Goal: Entertainment & Leisure: Consume media (video, audio)

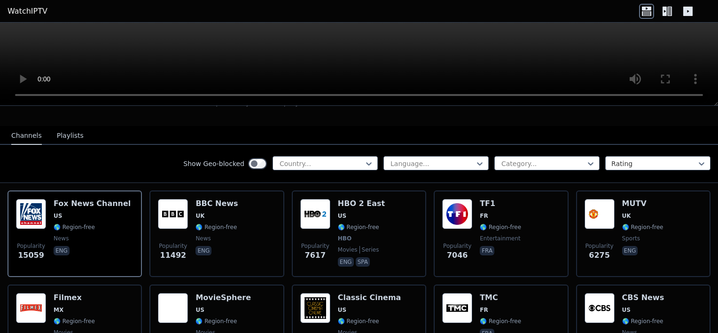
scroll to position [61, 0]
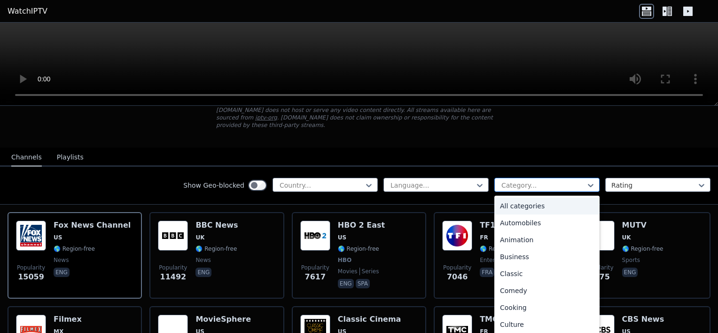
click at [572, 181] on div at bounding box center [544, 185] width 86 height 9
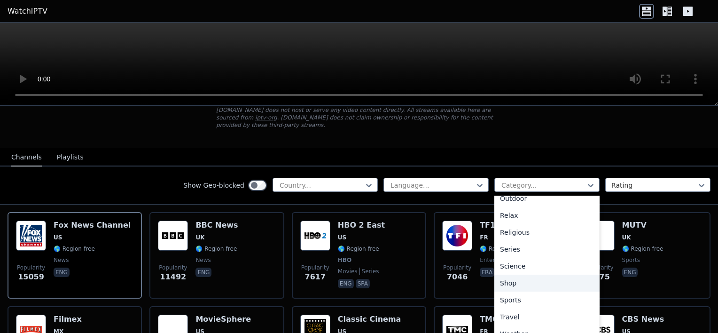
scroll to position [320, 0]
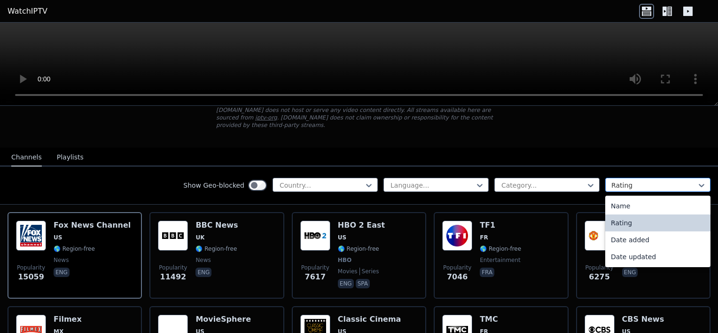
click at [655, 181] on div at bounding box center [655, 185] width 86 height 9
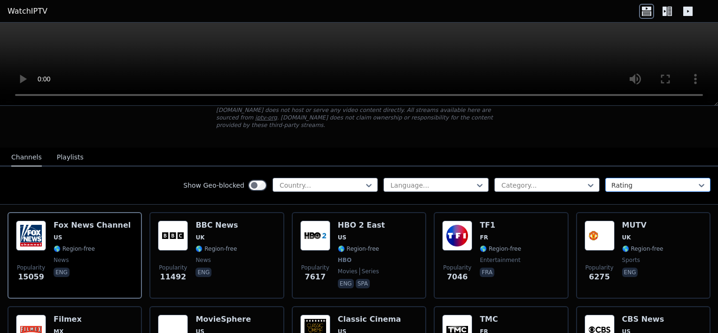
click at [655, 181] on div at bounding box center [655, 185] width 86 height 9
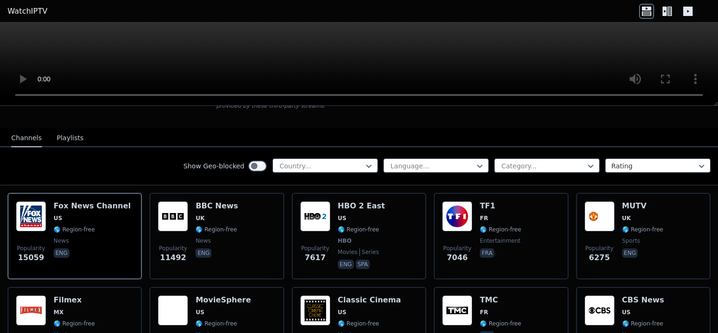
scroll to position [0, 0]
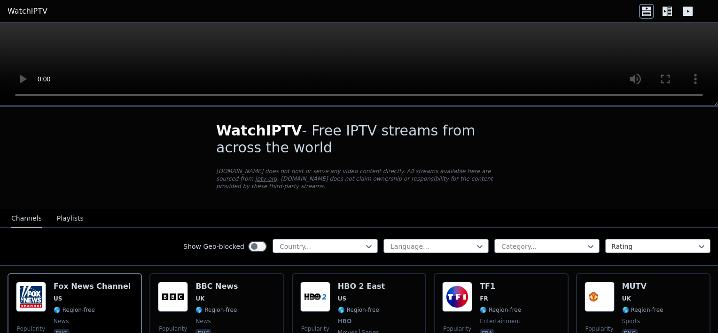
click at [667, 9] on icon at bounding box center [667, 11] width 15 height 15
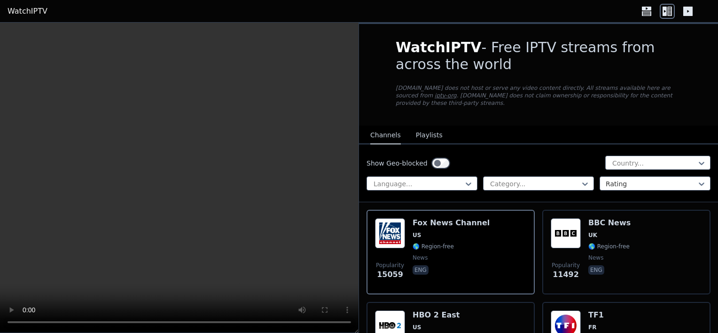
click at [421, 129] on button "Playlists" at bounding box center [429, 135] width 27 height 18
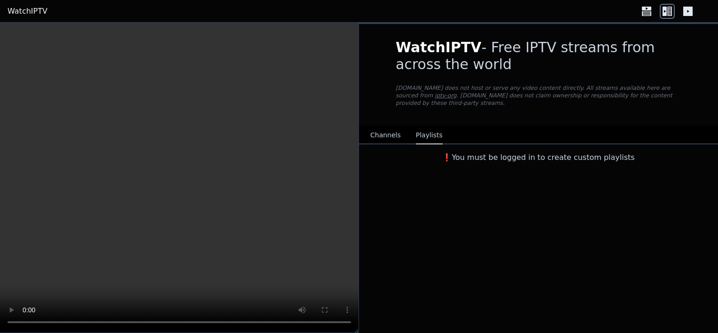
click at [382, 126] on button "Channels" at bounding box center [385, 135] width 31 height 18
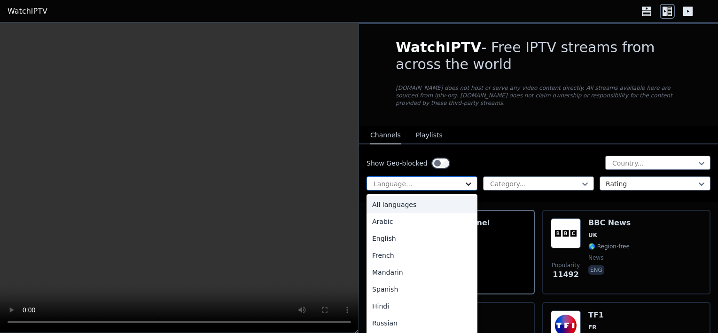
click at [464, 179] on icon at bounding box center [468, 183] width 9 height 9
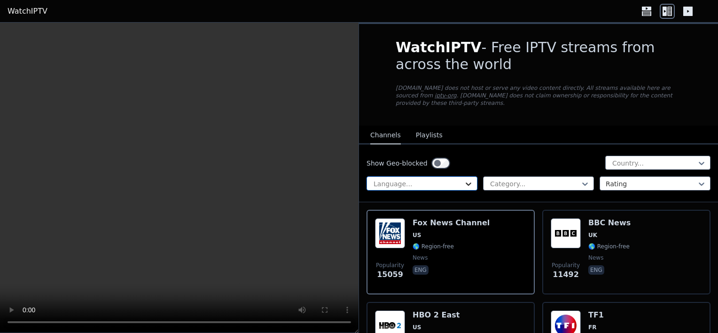
click at [464, 179] on icon at bounding box center [468, 183] width 9 height 9
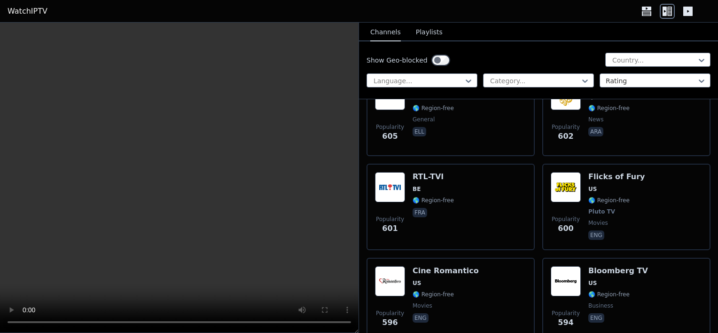
scroll to position [5894, 0]
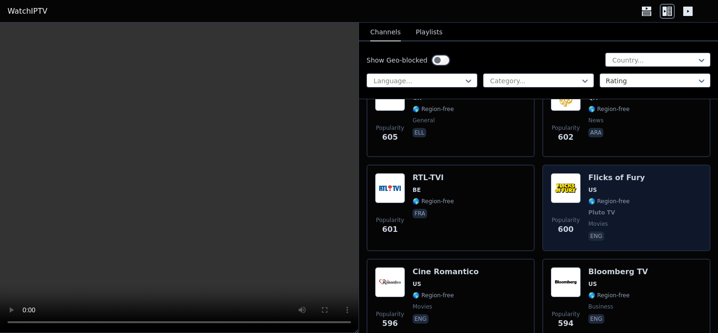
click at [552, 173] on img at bounding box center [566, 188] width 30 height 30
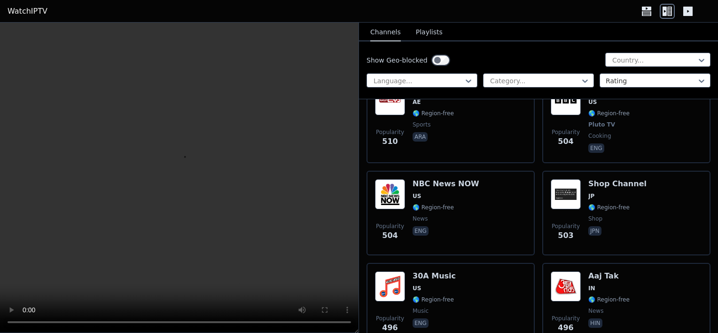
scroll to position [7496, 0]
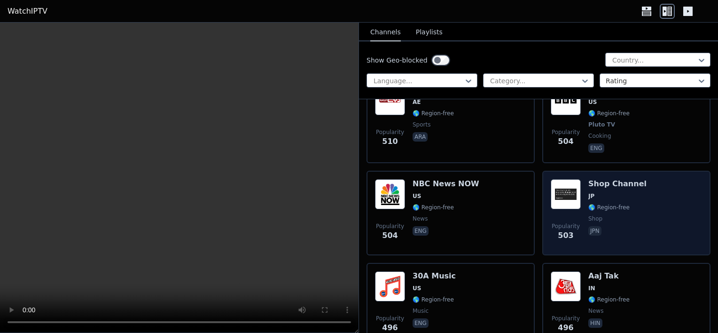
click at [560, 179] on img at bounding box center [566, 194] width 30 height 30
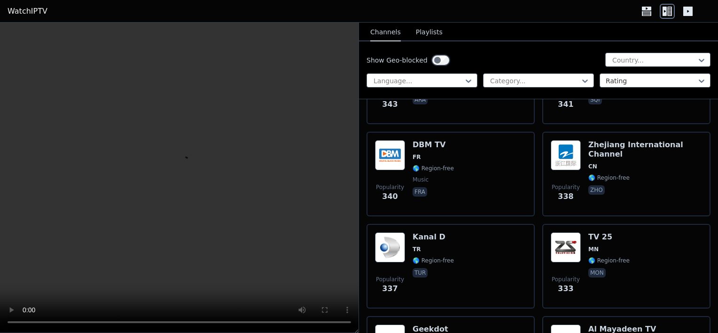
scroll to position [11466, 0]
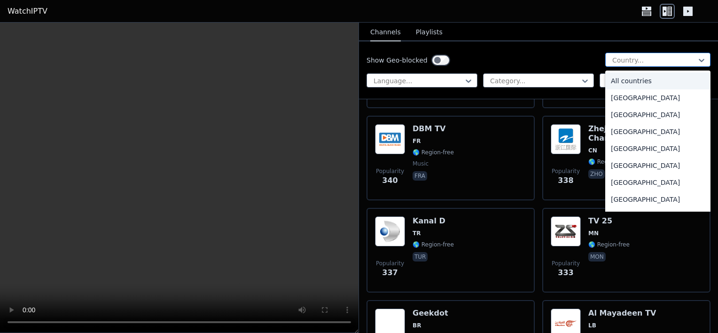
click at [632, 61] on div at bounding box center [655, 59] width 86 height 9
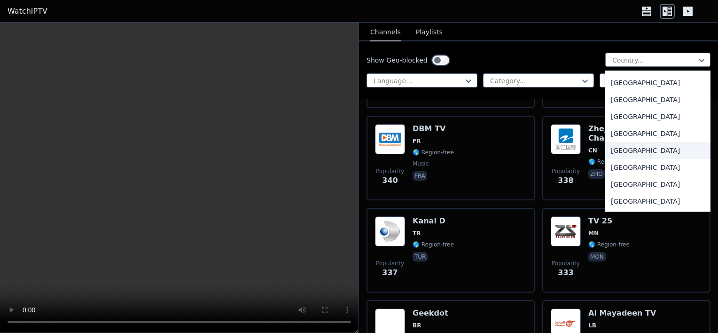
click at [629, 159] on div "[GEOGRAPHIC_DATA]" at bounding box center [658, 150] width 105 height 17
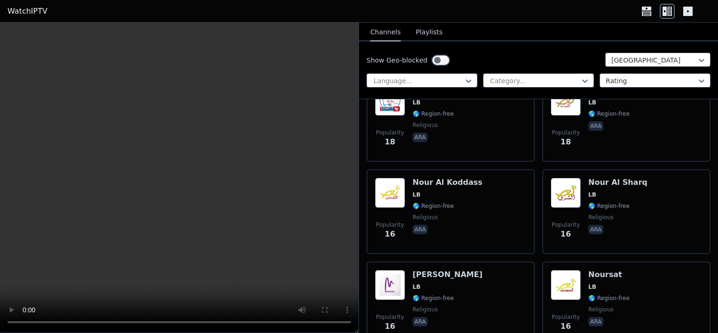
scroll to position [592, 0]
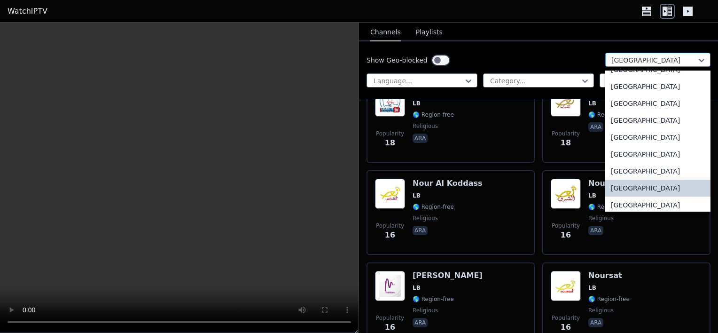
click at [649, 64] on div at bounding box center [655, 59] width 86 height 9
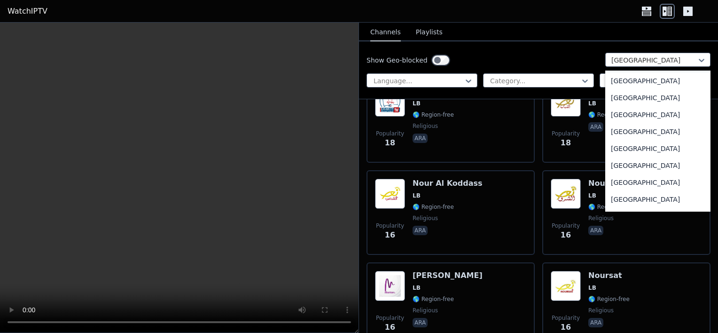
scroll to position [2211, 0]
click at [645, 116] on div "[GEOGRAPHIC_DATA]" at bounding box center [658, 113] width 105 height 17
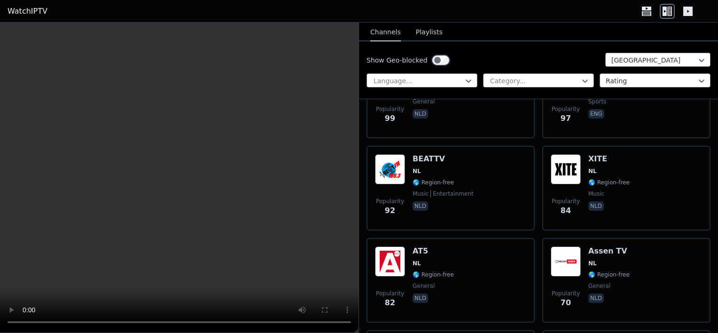
scroll to position [802, 0]
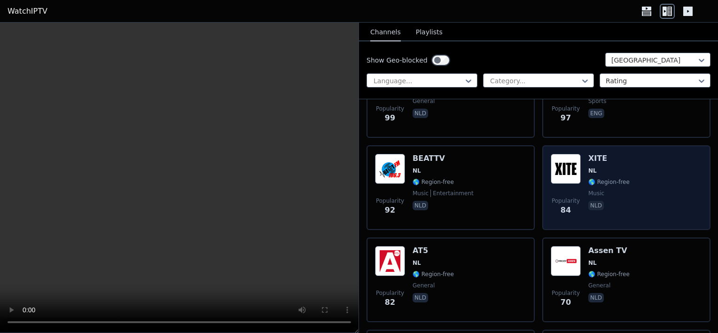
click at [555, 167] on img at bounding box center [566, 169] width 30 height 30
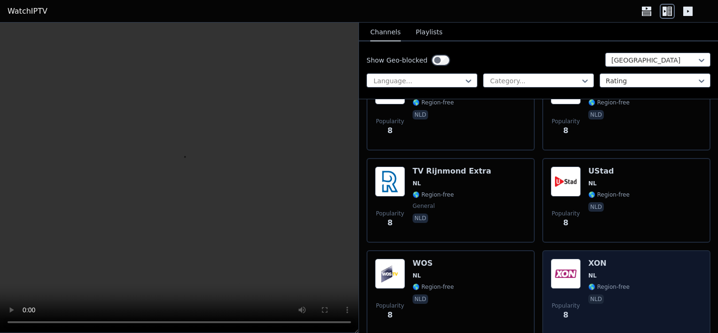
scroll to position [4475, 0]
click at [604, 272] on span "NL" at bounding box center [609, 276] width 41 height 8
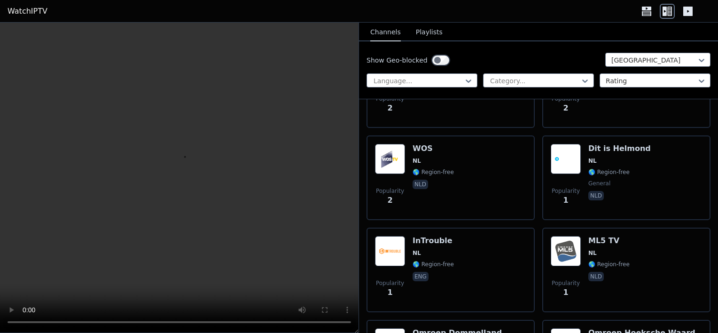
scroll to position [8068, 0]
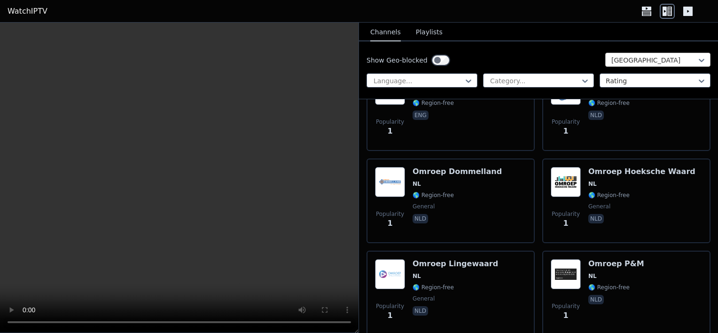
click at [647, 59] on div at bounding box center [655, 59] width 86 height 9
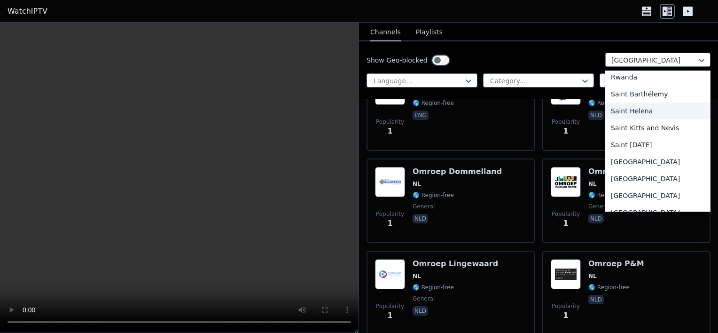
scroll to position [2640, 0]
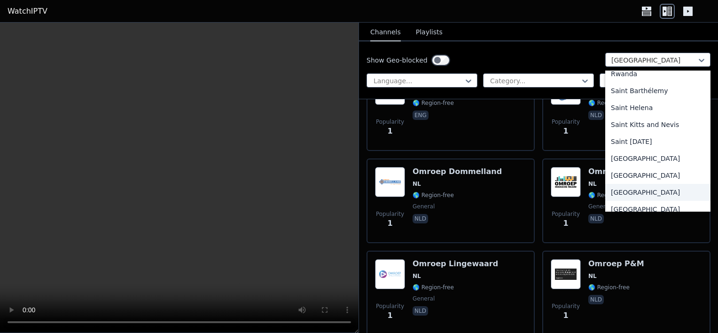
click at [633, 194] on div "[GEOGRAPHIC_DATA]" at bounding box center [658, 192] width 105 height 17
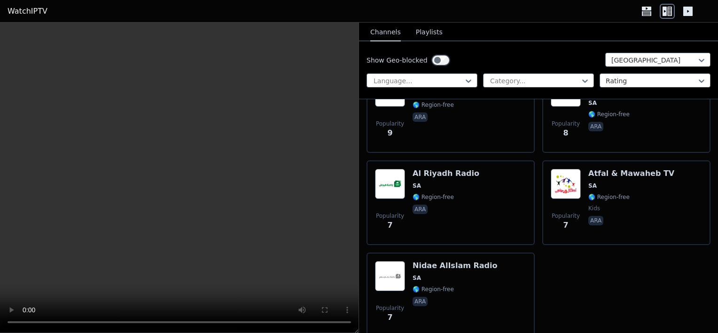
scroll to position [1711, 0]
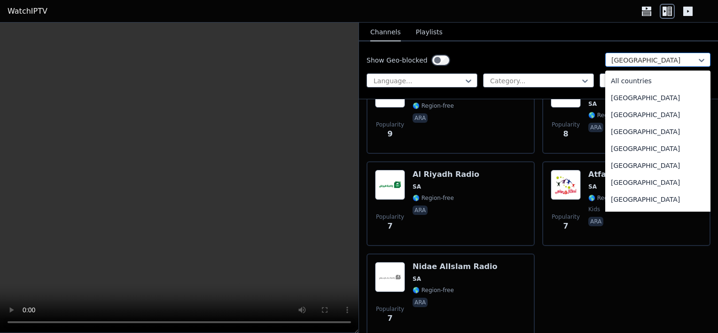
click at [666, 63] on div at bounding box center [655, 59] width 86 height 9
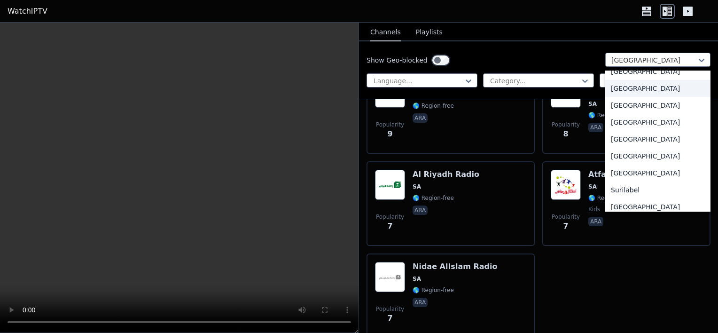
scroll to position [2928, 0]
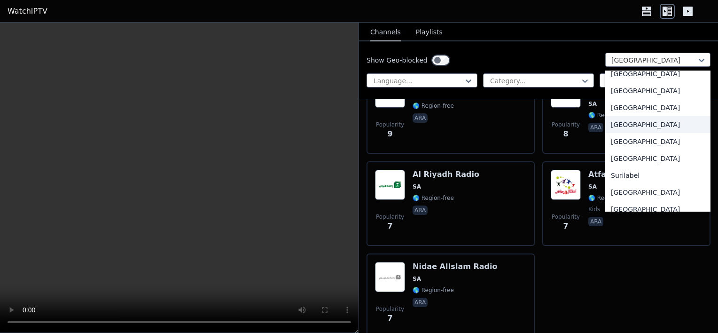
click at [643, 125] on div "[GEOGRAPHIC_DATA]" at bounding box center [658, 124] width 105 height 17
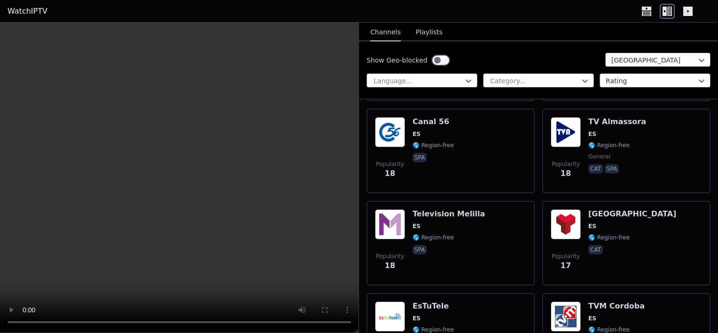
scroll to position [5273, 0]
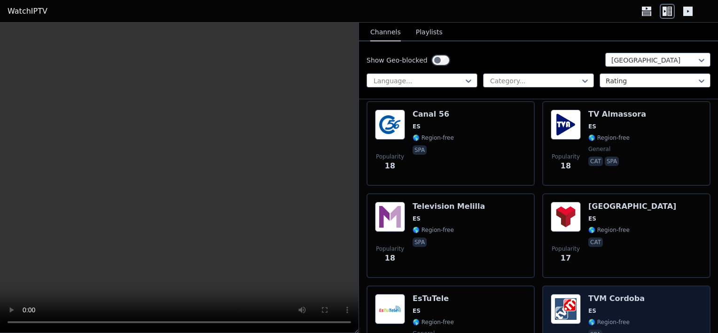
click at [627, 294] on h6 "TVM Cordoba" at bounding box center [617, 298] width 56 height 9
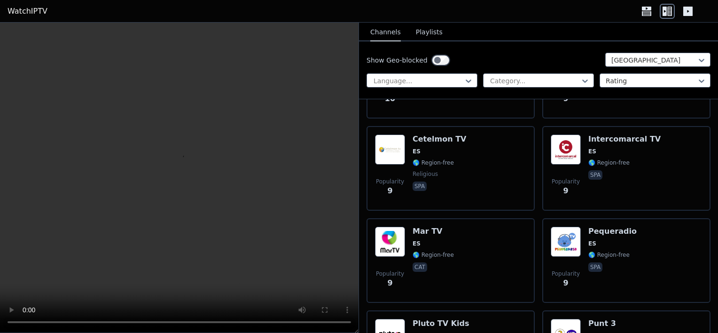
scroll to position [9134, 0]
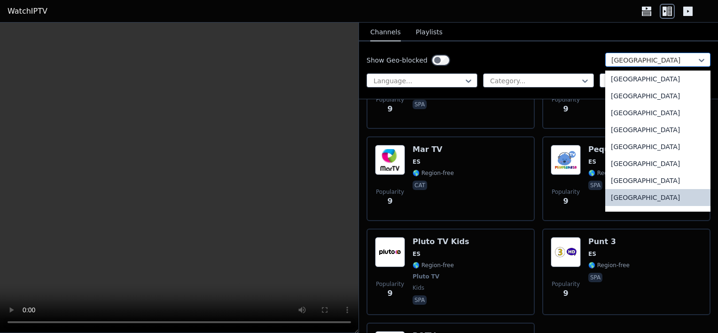
click at [636, 62] on div at bounding box center [655, 59] width 86 height 9
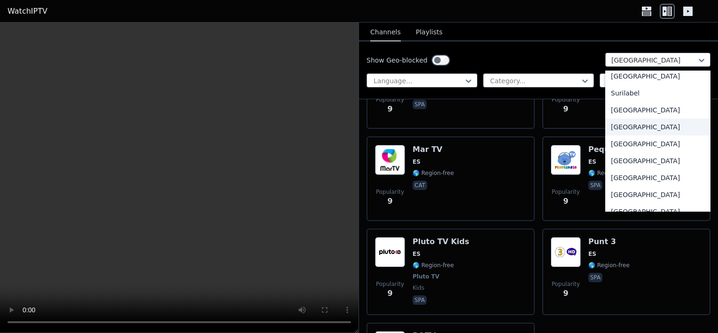
scroll to position [3025, 0]
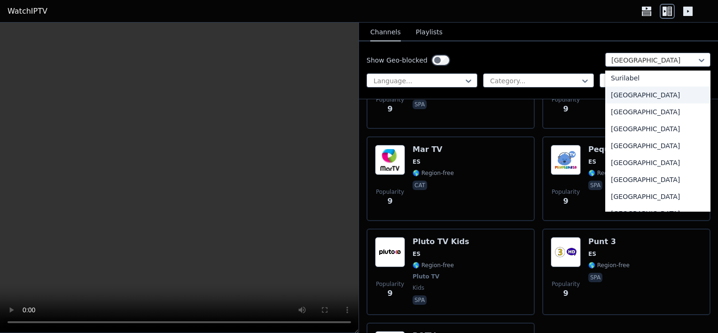
click at [654, 99] on div "[GEOGRAPHIC_DATA]" at bounding box center [658, 95] width 105 height 17
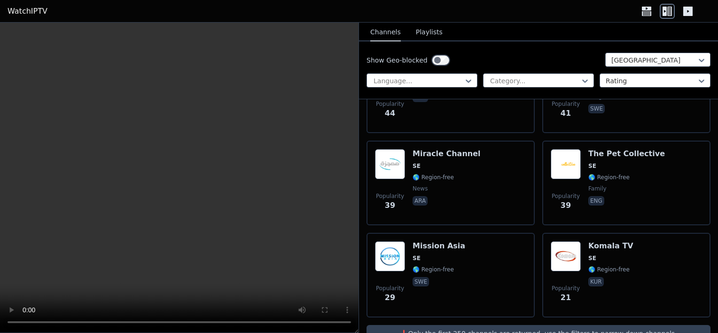
scroll to position [359, 0]
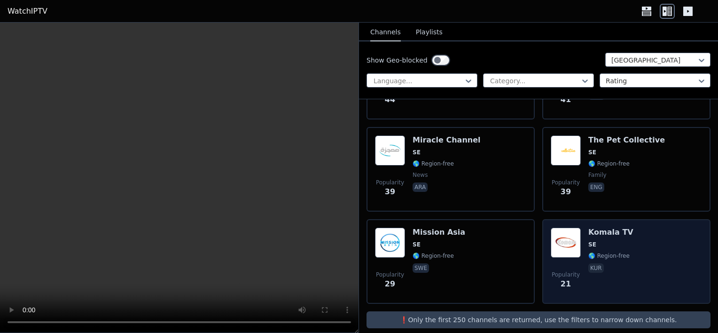
click at [560, 231] on img at bounding box center [566, 243] width 30 height 30
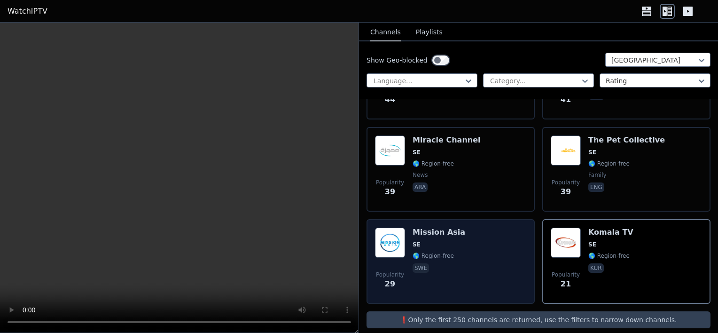
click at [395, 231] on img at bounding box center [390, 243] width 30 height 30
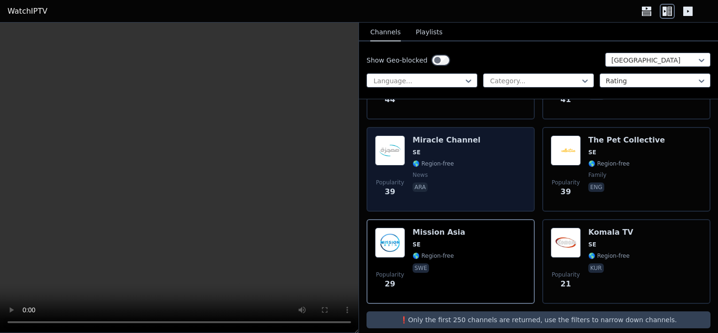
click at [393, 138] on img at bounding box center [390, 150] width 30 height 30
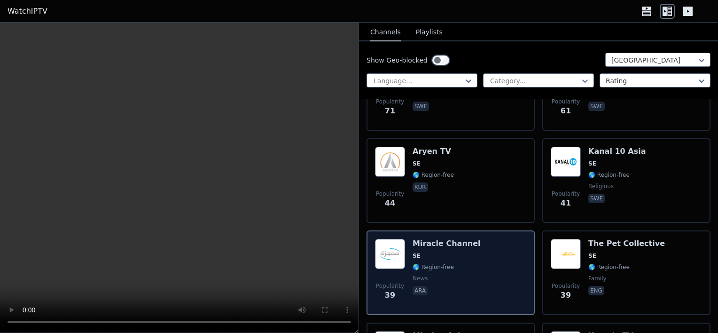
scroll to position [254, 0]
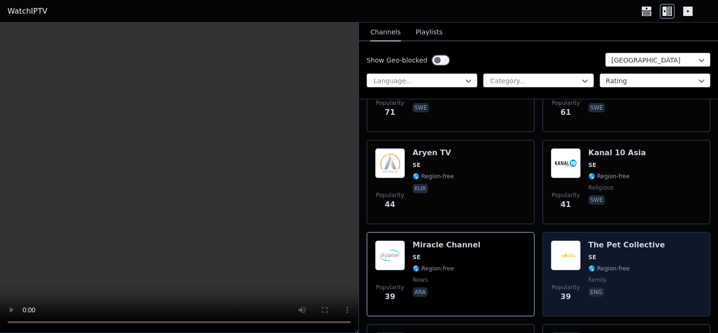
click at [558, 252] on img at bounding box center [566, 255] width 30 height 30
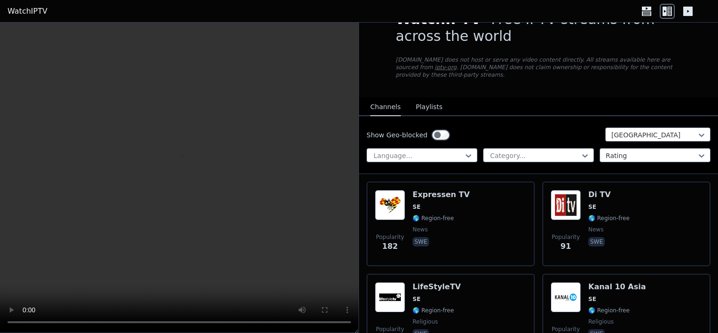
scroll to position [0, 0]
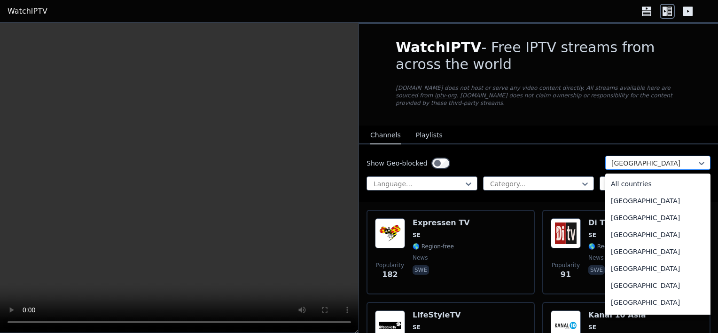
click at [637, 158] on div at bounding box center [655, 162] width 86 height 9
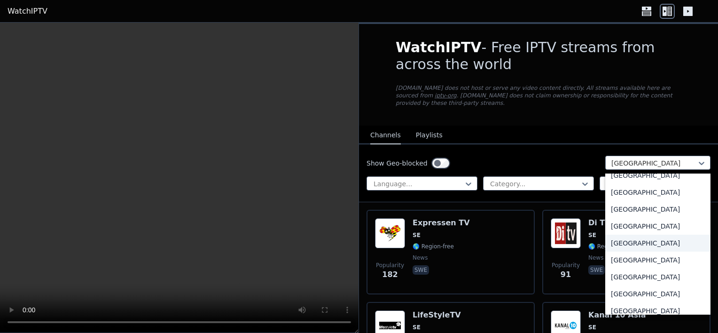
scroll to position [3182, 0]
click at [614, 204] on div "[GEOGRAPHIC_DATA]" at bounding box center [658, 210] width 105 height 17
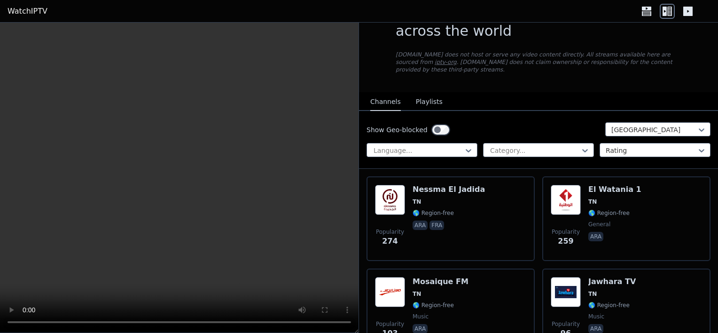
scroll to position [32, 0]
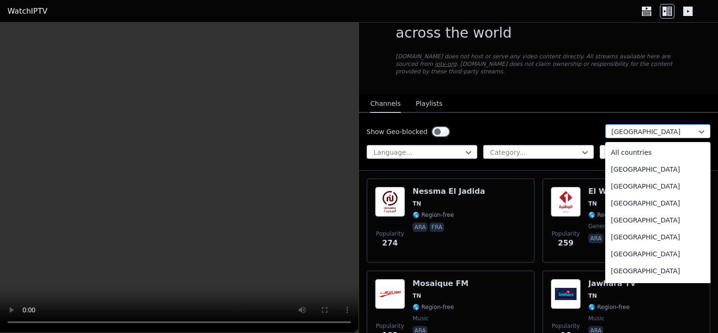
click at [628, 127] on div at bounding box center [655, 131] width 86 height 9
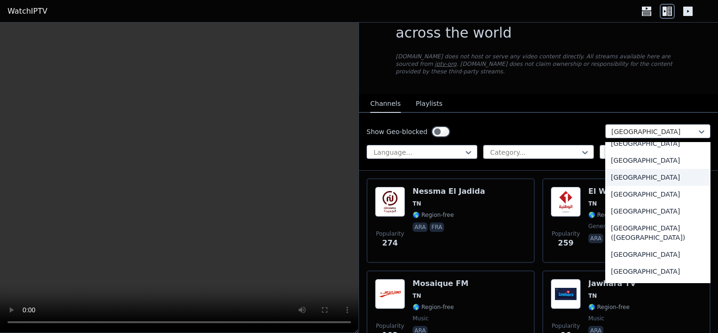
scroll to position [2113, 0]
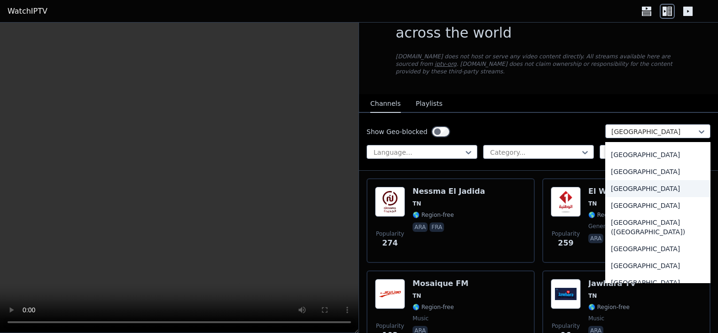
click at [628, 189] on div "[GEOGRAPHIC_DATA]" at bounding box center [658, 188] width 105 height 17
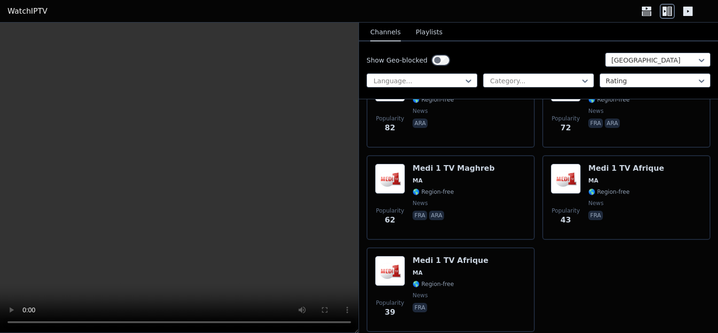
scroll to position [359, 0]
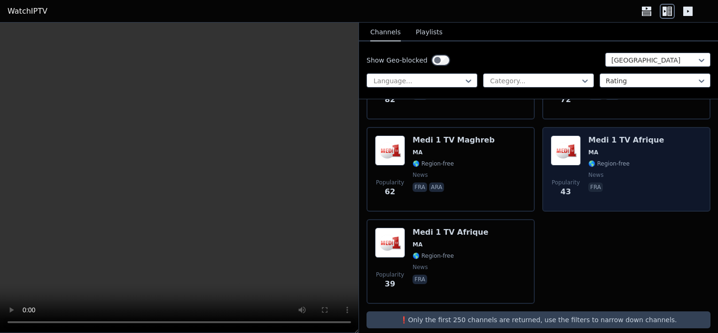
click at [638, 160] on span "🌎 Region-free" at bounding box center [627, 164] width 76 height 8
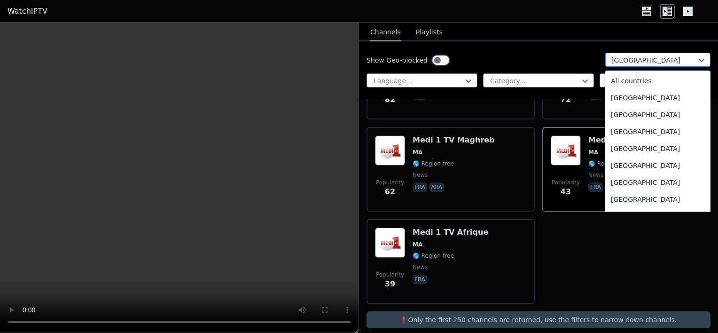
click at [630, 64] on div at bounding box center [655, 59] width 86 height 9
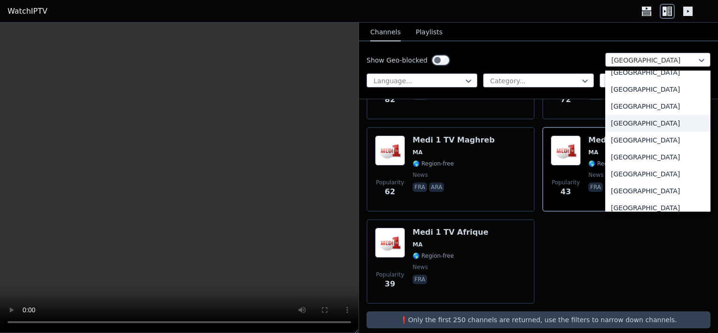
scroll to position [3285, 0]
click at [630, 125] on div "[GEOGRAPHIC_DATA]" at bounding box center [658, 122] width 105 height 17
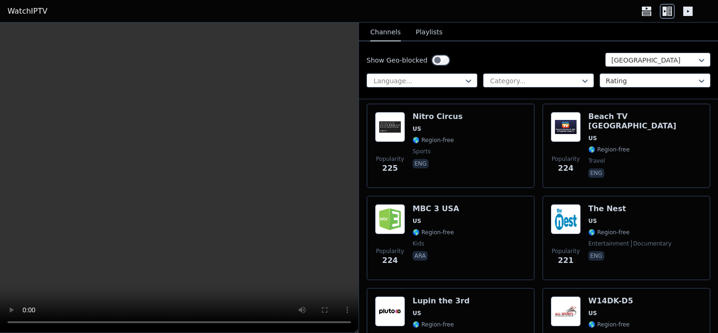
scroll to position [5090, 0]
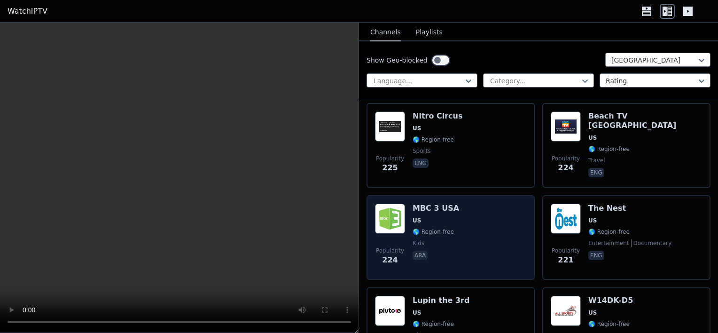
click at [447, 204] on h6 "MBC 3 USA" at bounding box center [436, 208] width 47 height 9
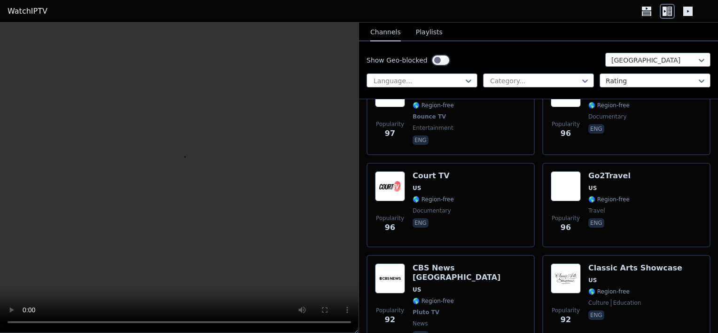
scroll to position [10428, 0]
